Goal: Task Accomplishment & Management: Use online tool/utility

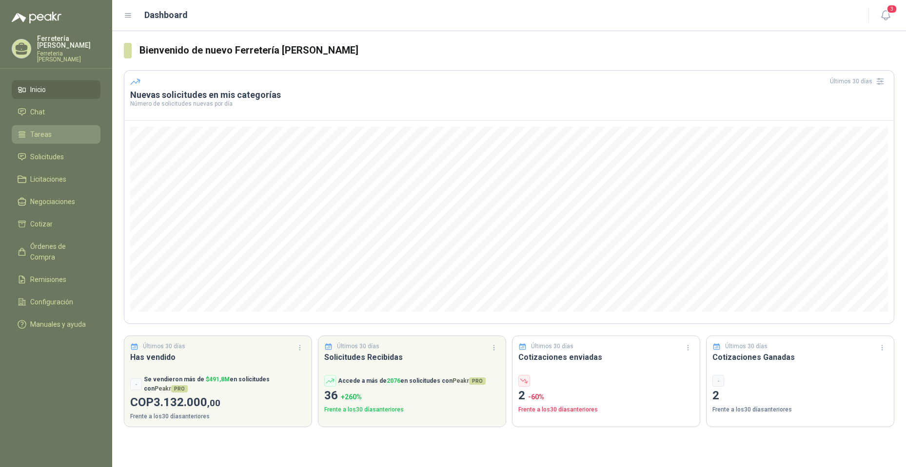
click at [44, 129] on span "Tareas" at bounding box center [40, 134] width 21 height 11
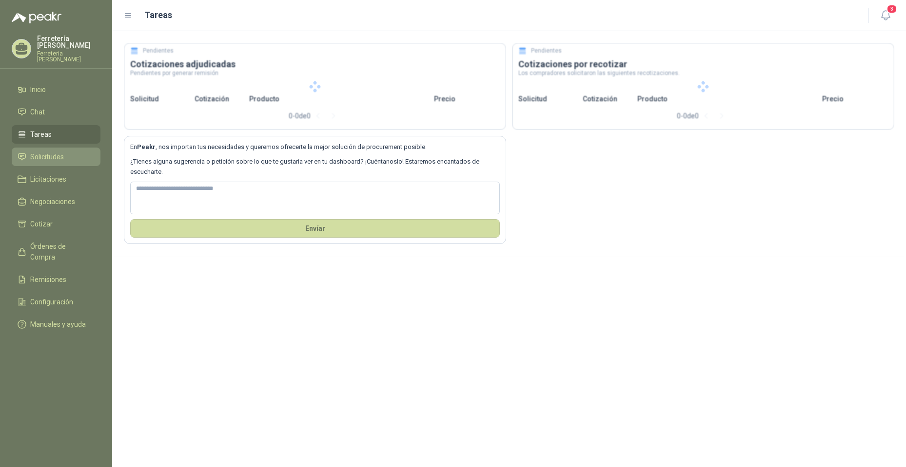
click at [46, 152] on span "Solicitudes" at bounding box center [47, 157] width 34 height 11
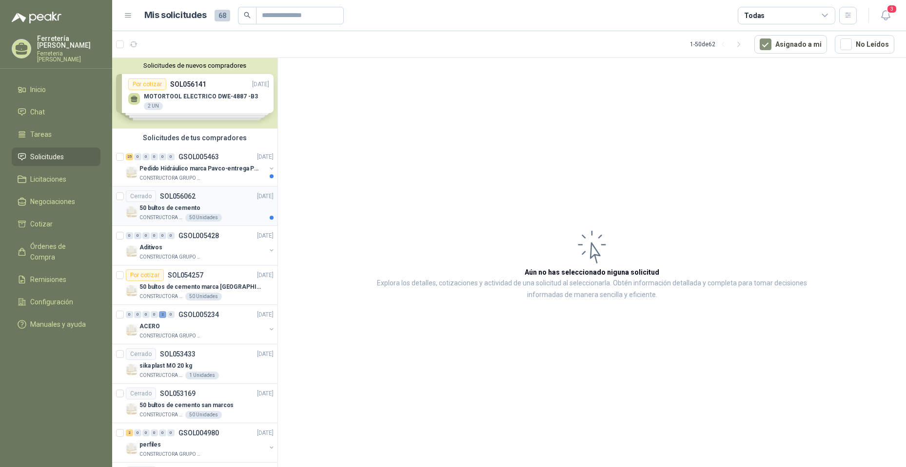
click at [216, 205] on div "50 bultos de cemento" at bounding box center [206, 208] width 134 height 12
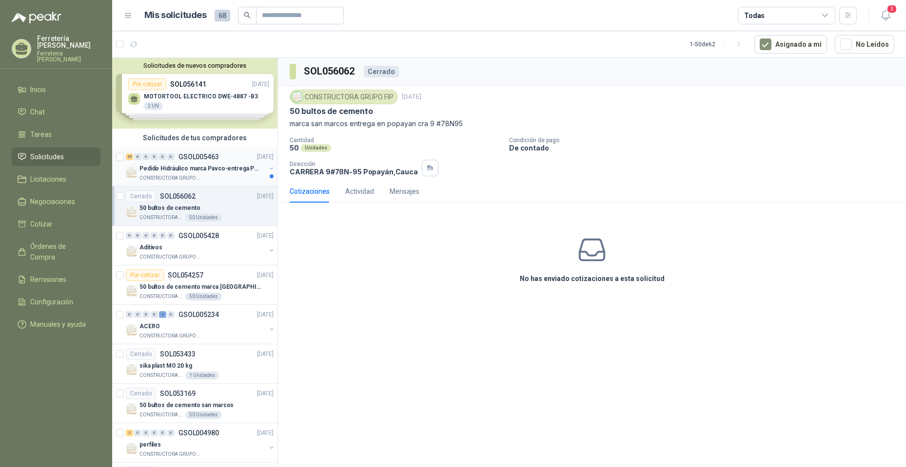
click at [199, 156] on p "GSOL005463" at bounding box center [198, 157] width 40 height 7
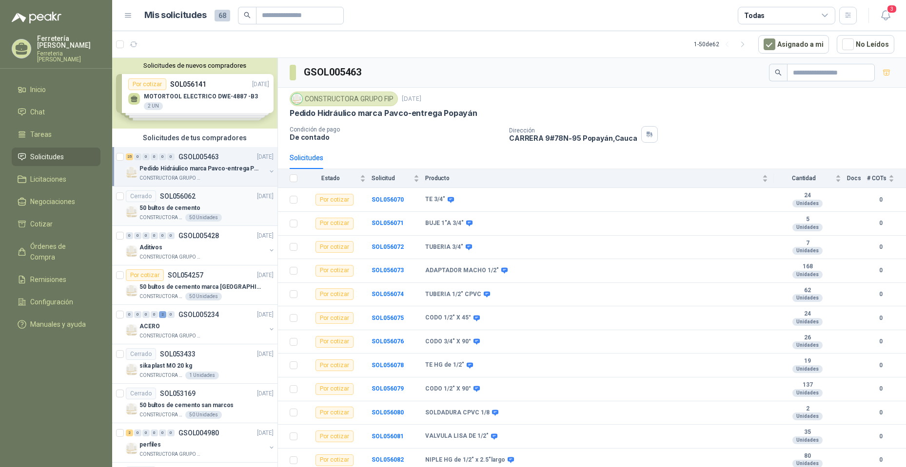
click at [214, 201] on div "Cerrado SOL056062 [DATE]" at bounding box center [200, 197] width 148 height 12
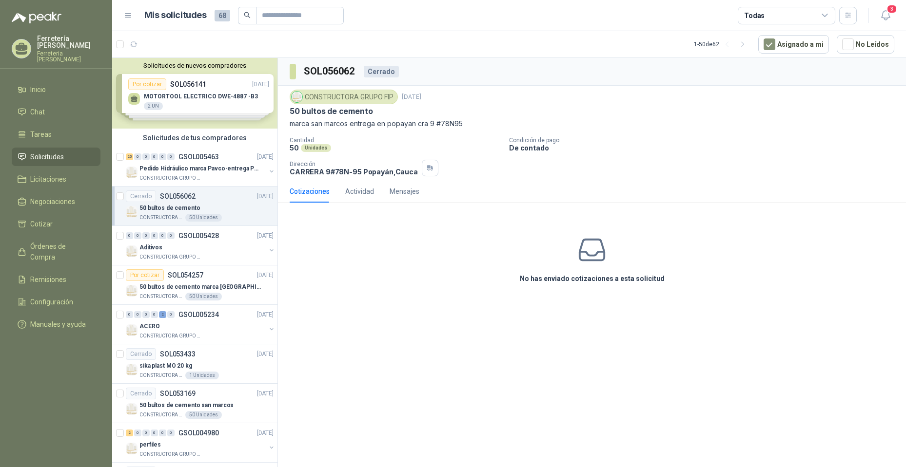
click at [116, 195] on article "Cerrado SOL056062 [DATE] 50 bultos de cemento CONSTRUCTORA GRUPO FIP 50 Unidades" at bounding box center [194, 206] width 165 height 39
click at [178, 161] on div "25 0 0 0 0 0 GSOL005463 [DATE]" at bounding box center [201, 157] width 150 height 12
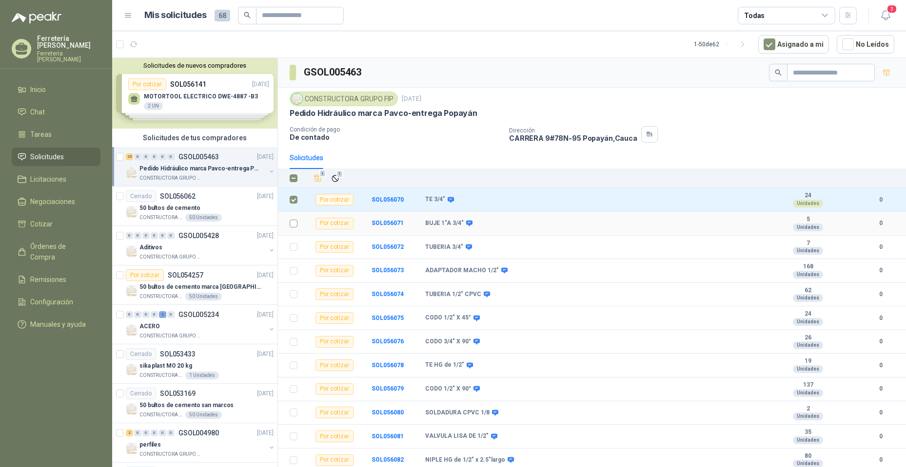
click at [289, 224] on td at bounding box center [290, 224] width 25 height 24
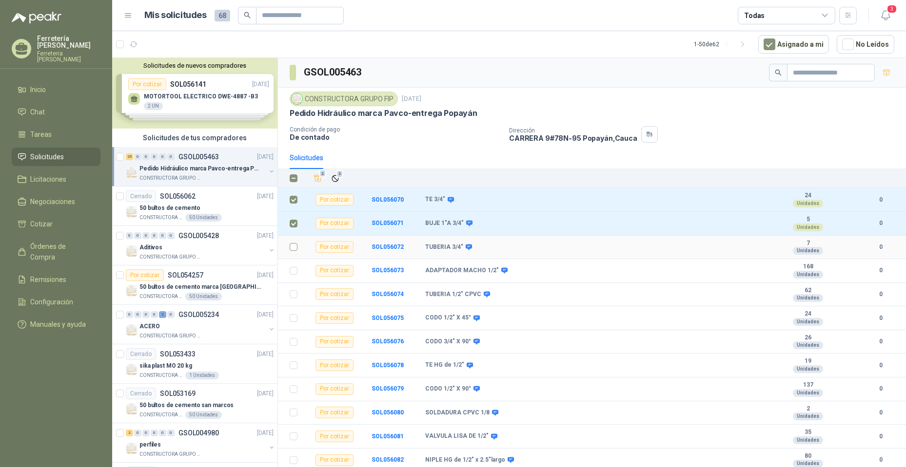
click at [302, 252] on td at bounding box center [290, 248] width 25 height 24
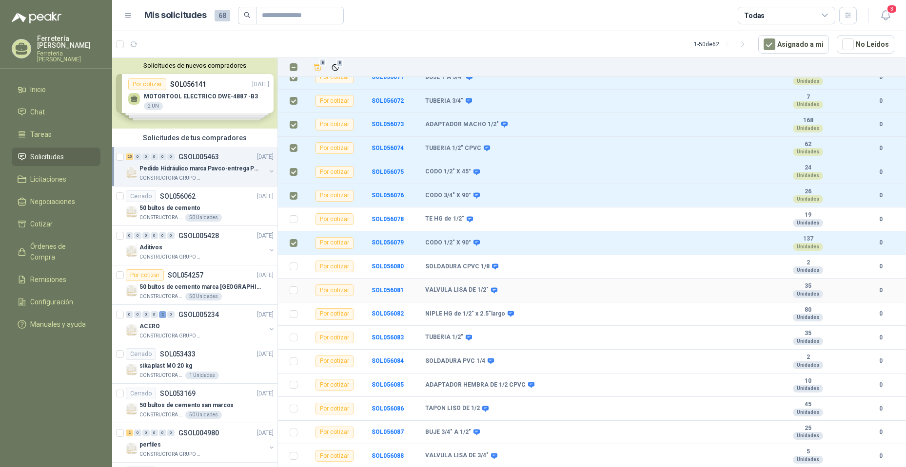
scroll to position [244, 0]
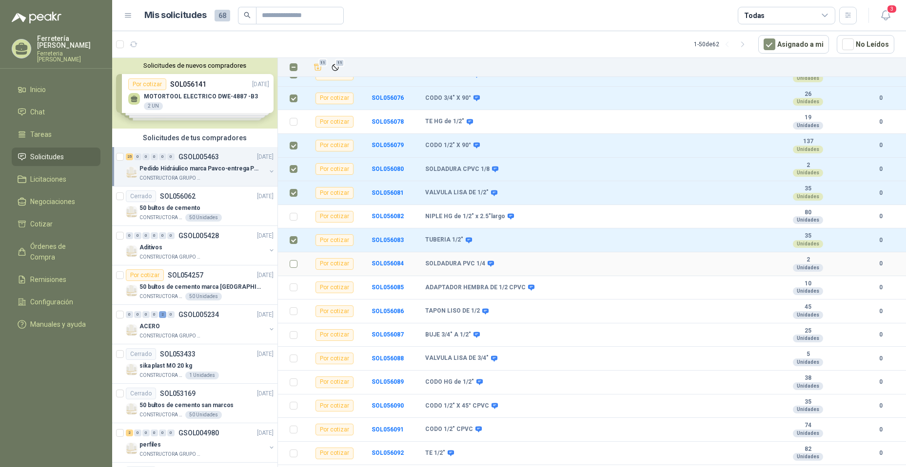
click at [298, 266] on td at bounding box center [290, 264] width 25 height 24
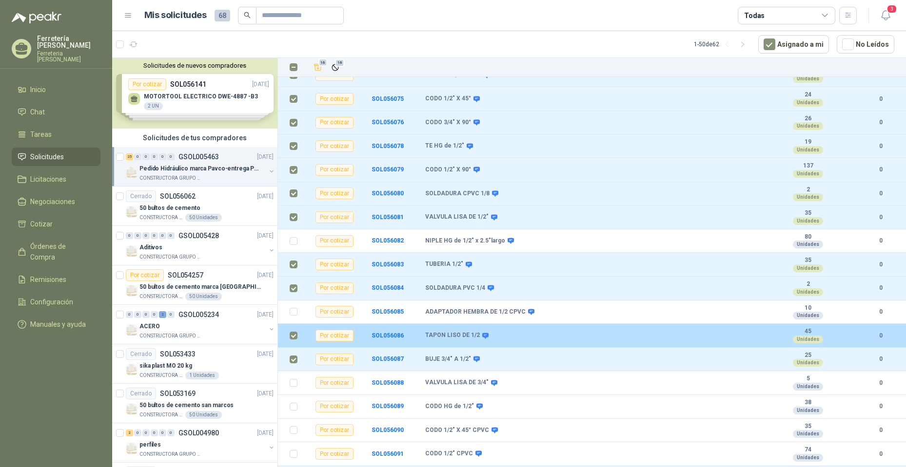
scroll to position [261, 0]
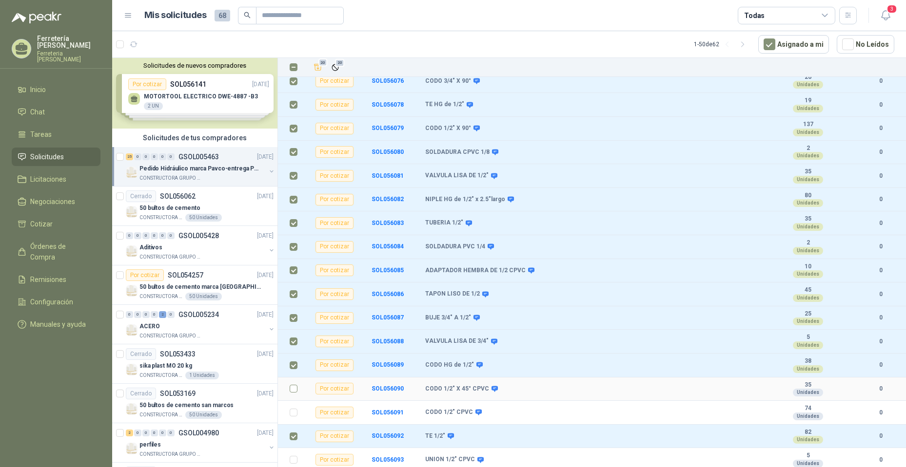
click at [292, 394] on label at bounding box center [294, 389] width 8 height 11
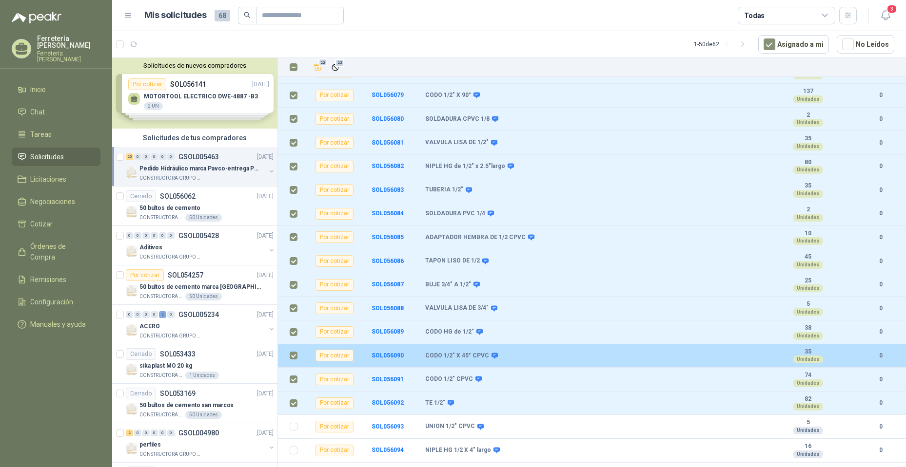
scroll to position [310, 0]
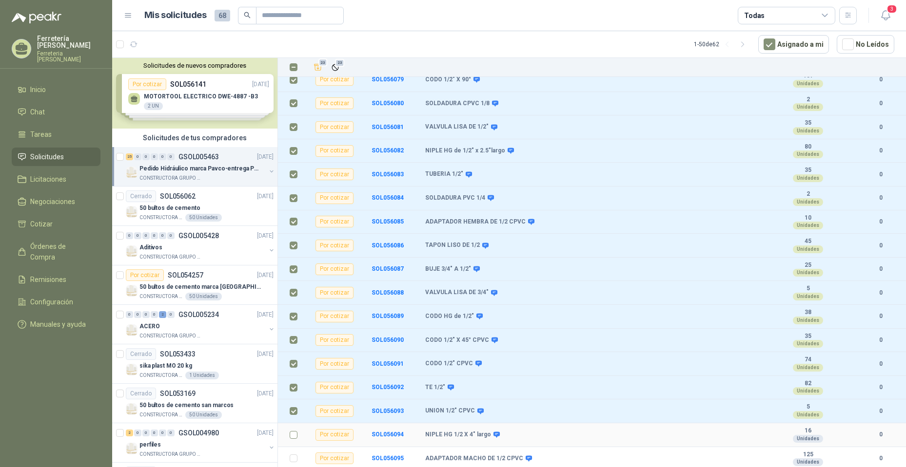
click at [294, 440] on label at bounding box center [294, 435] width 8 height 11
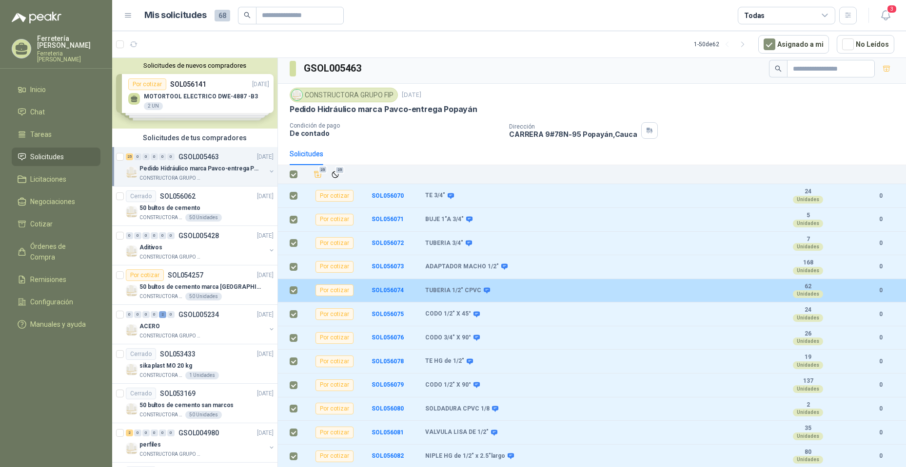
scroll to position [0, 0]
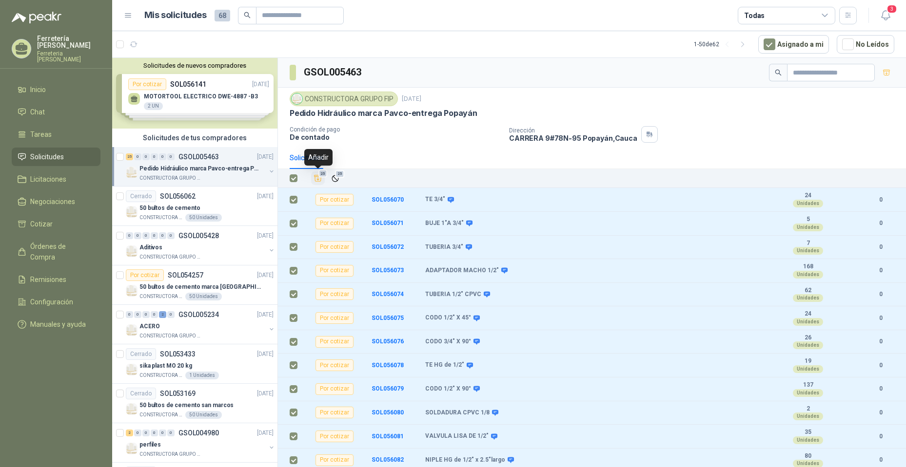
click at [320, 181] on icon "Añadir" at bounding box center [317, 178] width 9 height 9
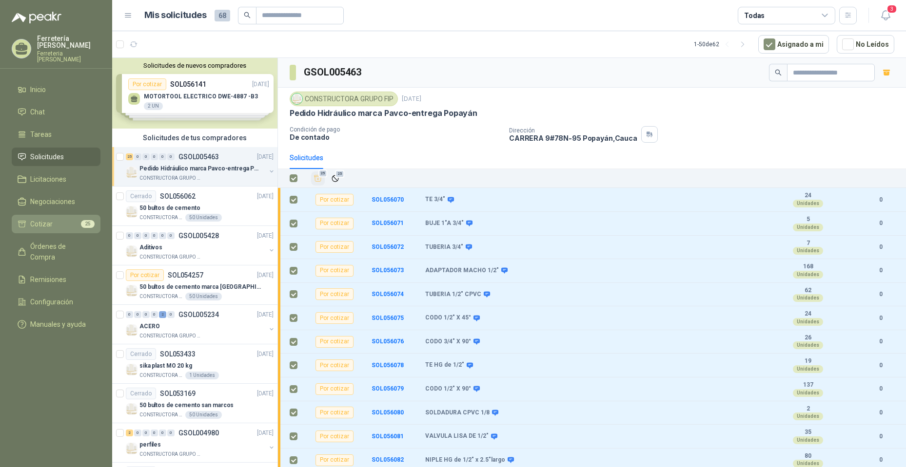
click at [65, 220] on li "Cotizar 25" at bounding box center [56, 224] width 77 height 11
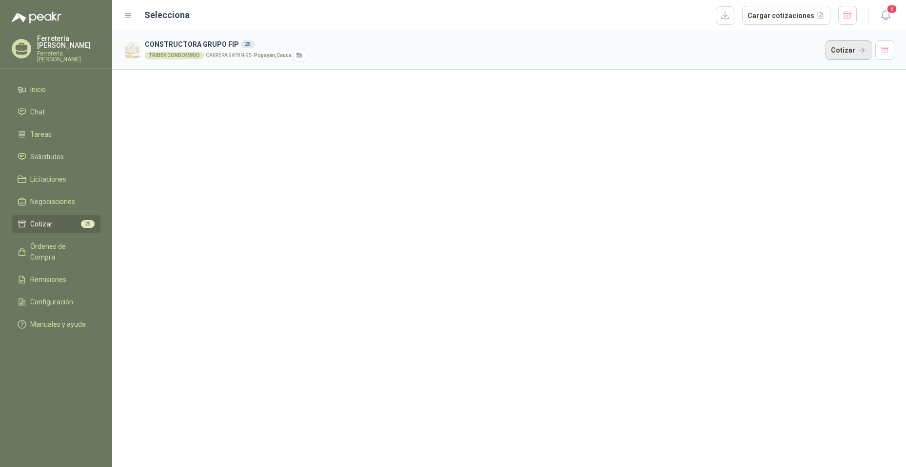
click at [856, 48] on button "Cotizar" at bounding box center [848, 49] width 46 height 19
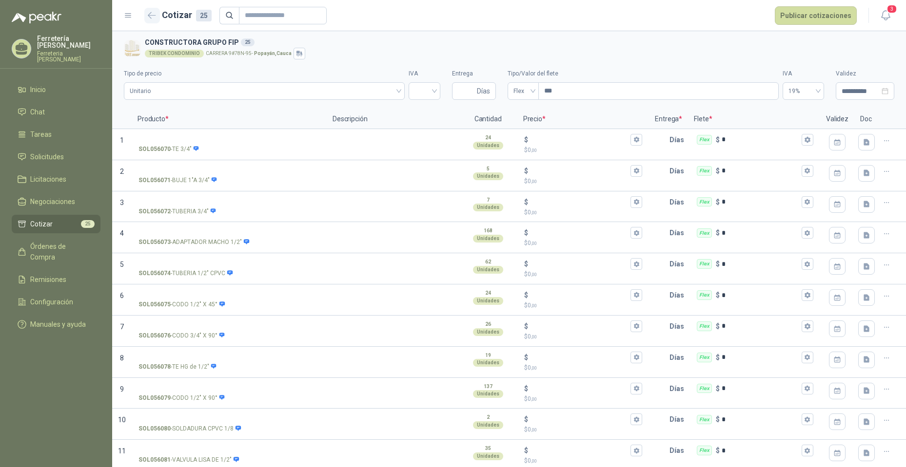
click at [148, 10] on button "button" at bounding box center [152, 16] width 16 height 16
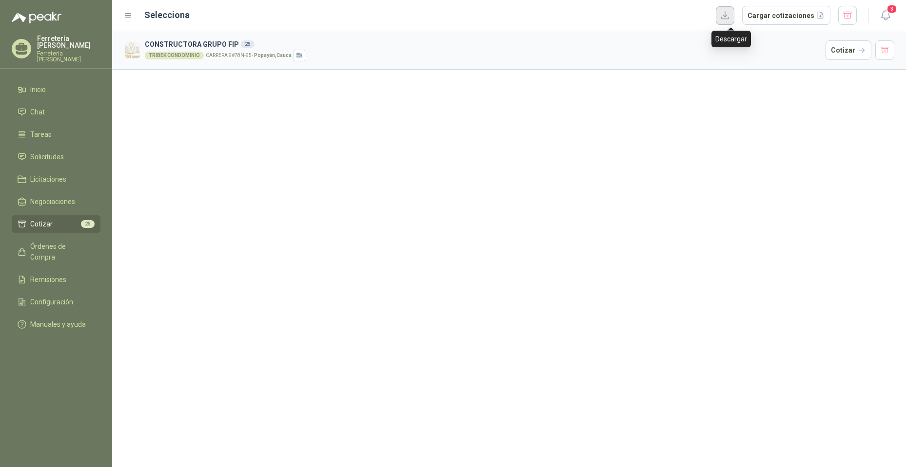
click at [734, 14] on button "button" at bounding box center [725, 15] width 19 height 19
drag, startPoint x: 476, startPoint y: 187, endPoint x: 425, endPoint y: 172, distance: 53.7
click at [425, 172] on div "CONSTRUCTORA GRUPO FIP 25 TRIBEK CONDOMINIO CARRERA 9#78N-95 - [GEOGRAPHIC_DATA…" at bounding box center [509, 249] width 794 height 436
click at [280, 173] on div "CONSTRUCTORA GRUPO FIP 25 TRIBEK CONDOMINIO CARRERA 9#78N-95 - [GEOGRAPHIC_DATA…" at bounding box center [509, 249] width 794 height 436
click at [887, 14] on icon "button" at bounding box center [885, 15] width 12 height 12
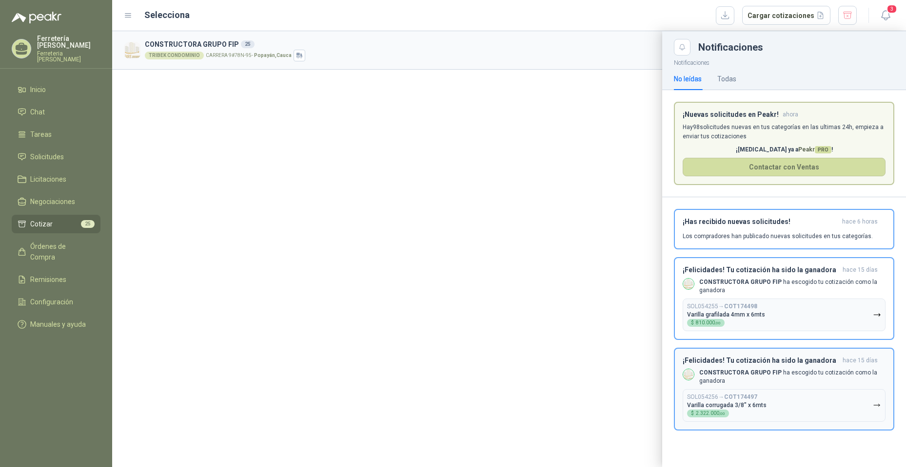
click at [814, 375] on p "CONSTRUCTORA GRUPO FIP ha escogido tu cotización como la ganadora" at bounding box center [792, 377] width 186 height 17
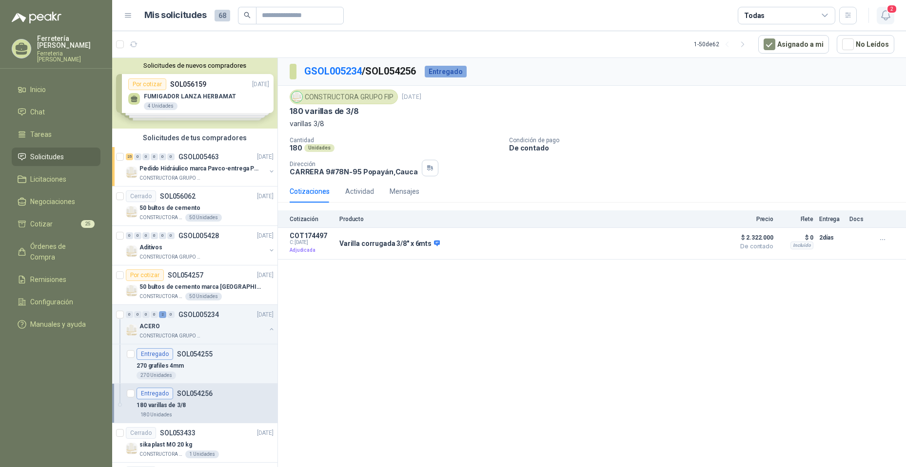
click at [889, 12] on span "2" at bounding box center [891, 8] width 11 height 9
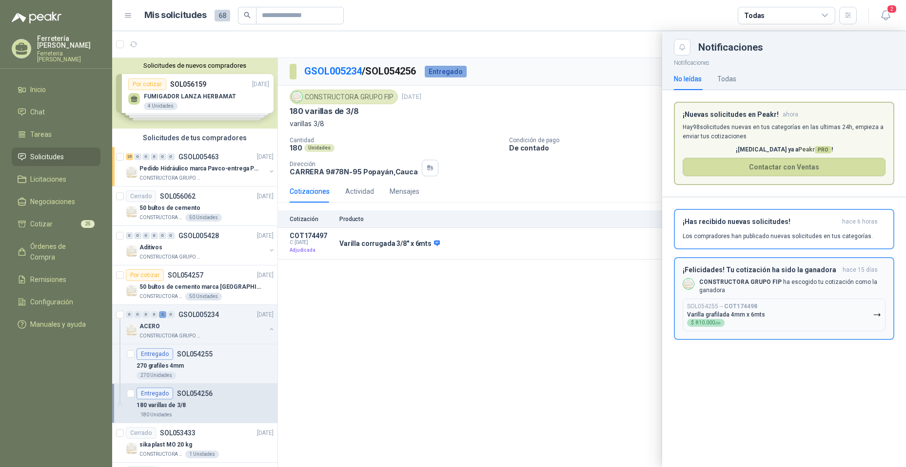
click at [762, 289] on p "CONSTRUCTORA GRUPO FIP ha escogido tu cotización como la ganadora" at bounding box center [792, 286] width 186 height 17
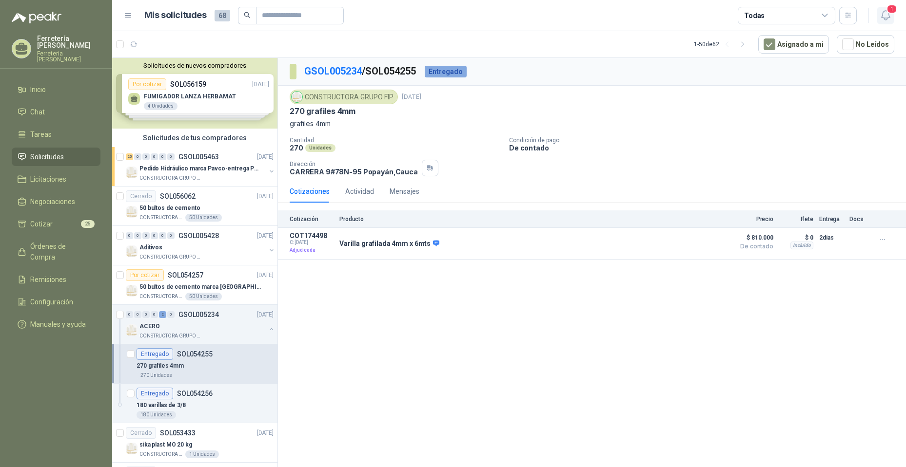
click at [891, 11] on span "1" at bounding box center [891, 8] width 11 height 9
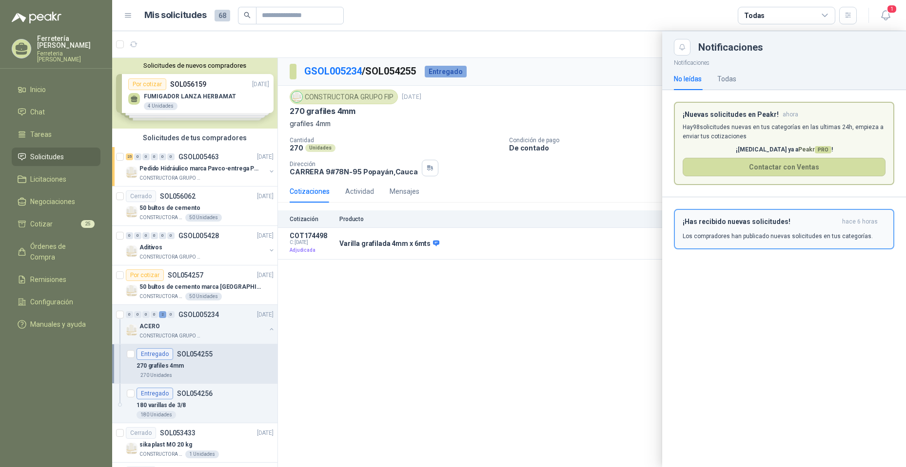
click at [775, 228] on div "¡Has recibido nuevas solicitudes! hace 6 horas Los compradores han publicado nu…" at bounding box center [783, 229] width 203 height 23
